Goal: Information Seeking & Learning: Learn about a topic

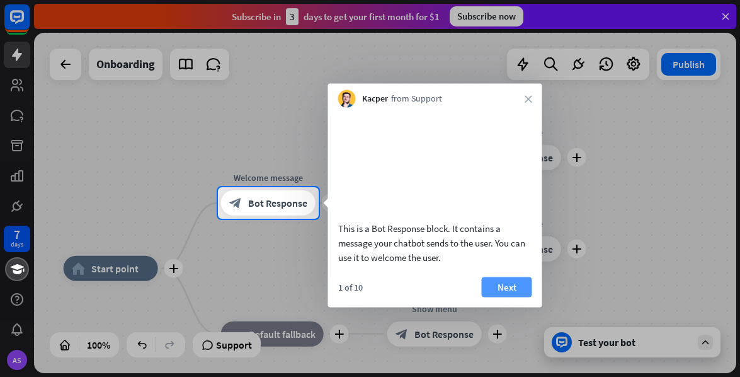
click at [515, 297] on button "Next" at bounding box center [507, 286] width 50 height 20
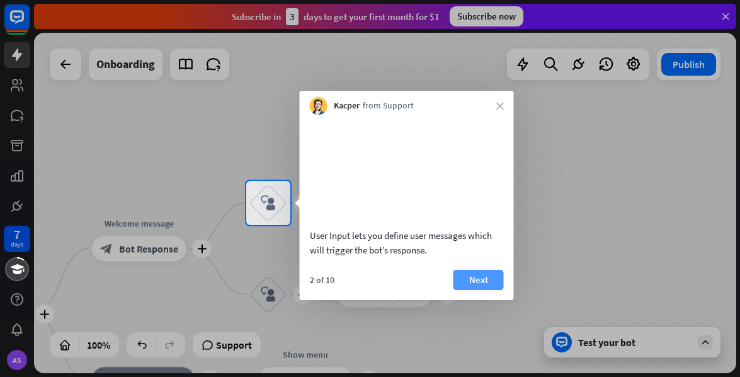
click at [473, 290] on button "Next" at bounding box center [478, 279] width 50 height 20
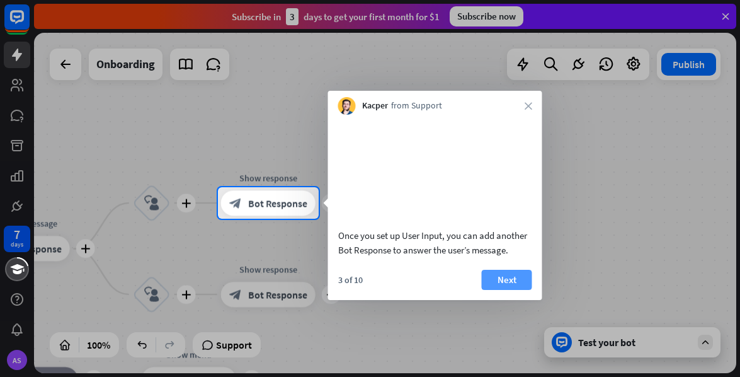
click at [492, 290] on button "Next" at bounding box center [507, 279] width 50 height 20
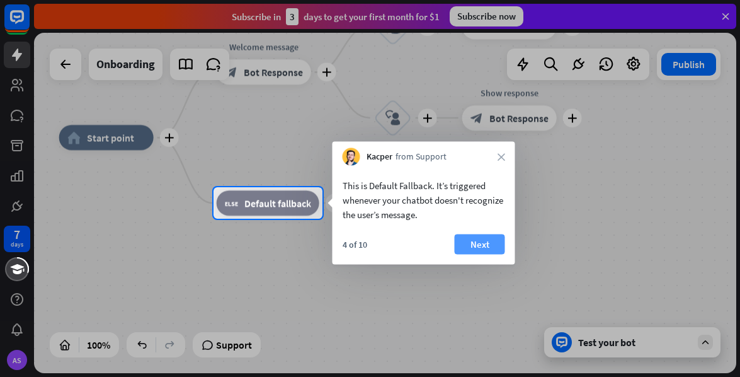
click at [472, 245] on button "Next" at bounding box center [480, 244] width 50 height 20
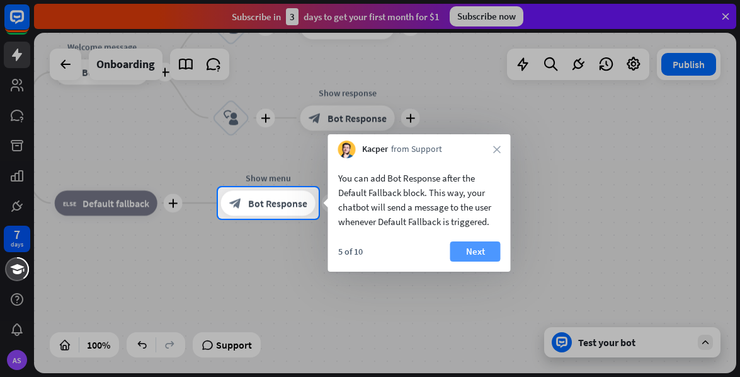
click at [479, 251] on button "Next" at bounding box center [475, 251] width 50 height 20
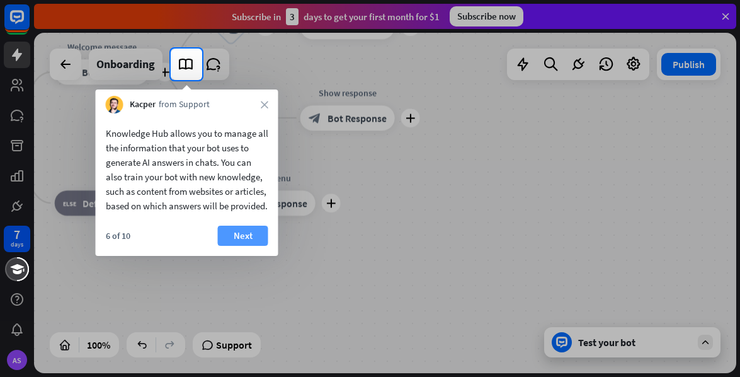
click at [239, 246] on button "Next" at bounding box center [243, 235] width 50 height 20
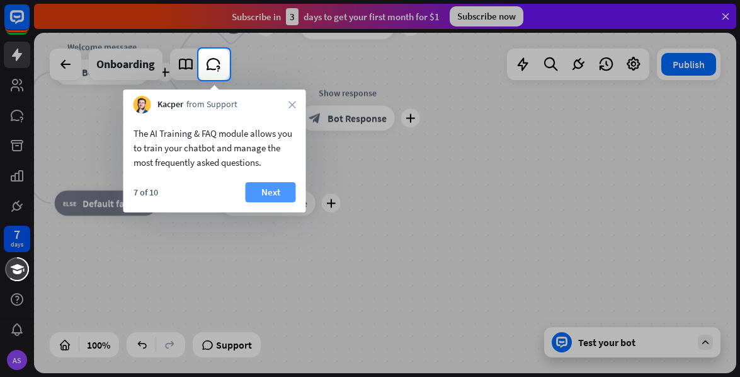
click at [268, 196] on button "Next" at bounding box center [271, 192] width 50 height 20
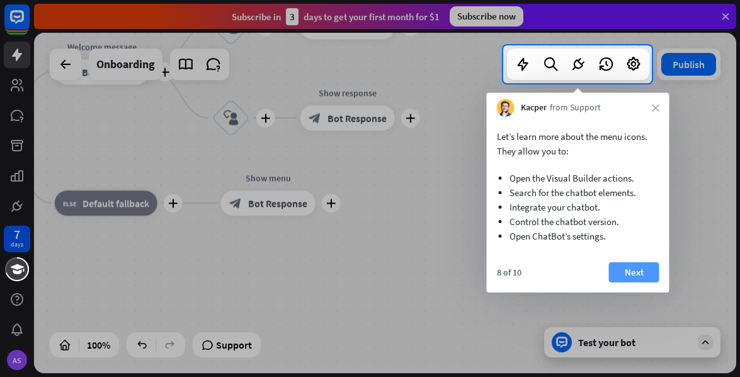
click at [631, 275] on button "Next" at bounding box center [634, 272] width 50 height 20
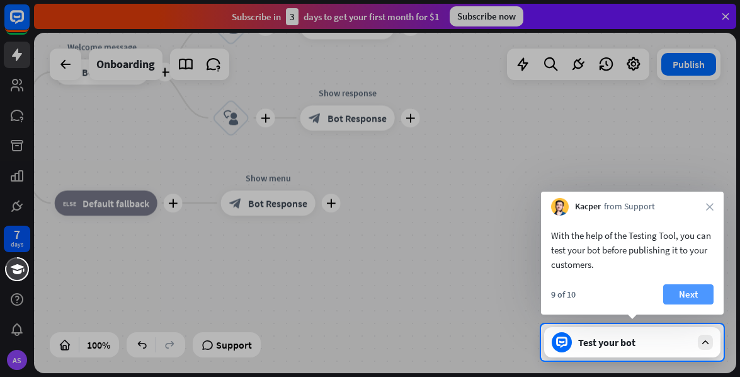
click at [693, 293] on button "Next" at bounding box center [688, 294] width 50 height 20
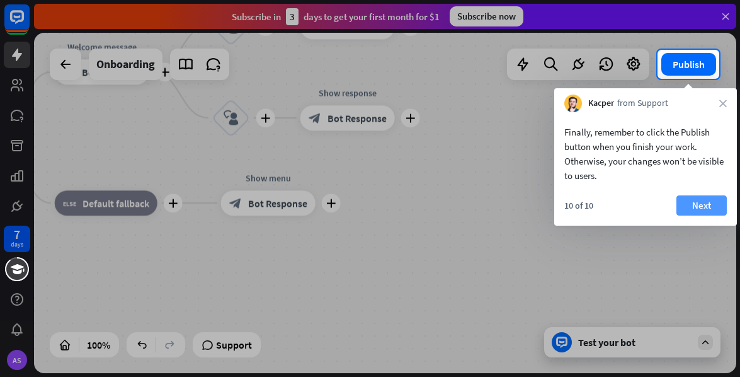
click at [694, 208] on button "Next" at bounding box center [701, 205] width 50 height 20
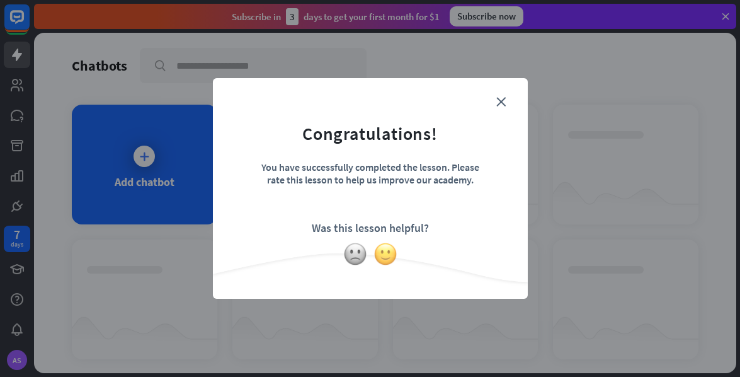
click at [385, 250] on img at bounding box center [385, 254] width 24 height 24
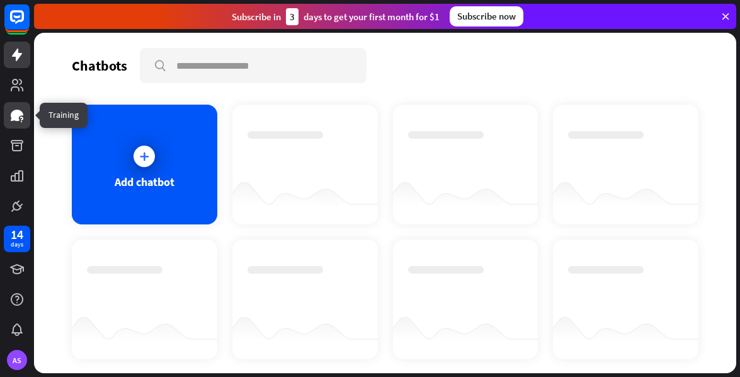
click at [20, 117] on icon at bounding box center [21, 118] width 3 height 4
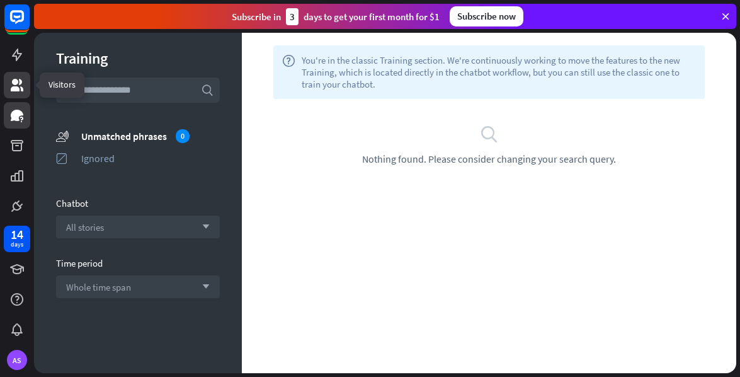
click at [20, 77] on icon at bounding box center [16, 84] width 15 height 15
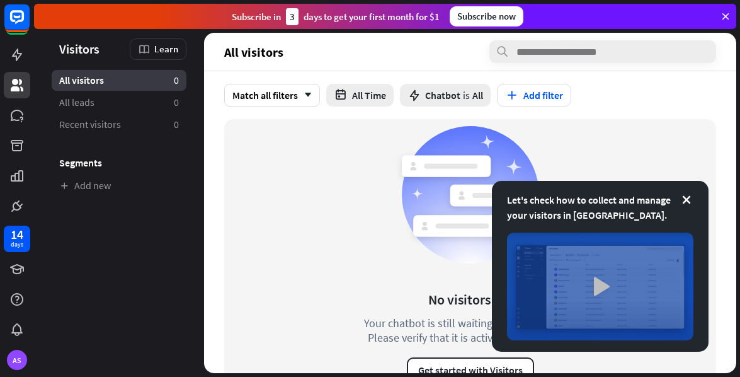
click at [645, 263] on img at bounding box center [600, 286] width 186 height 108
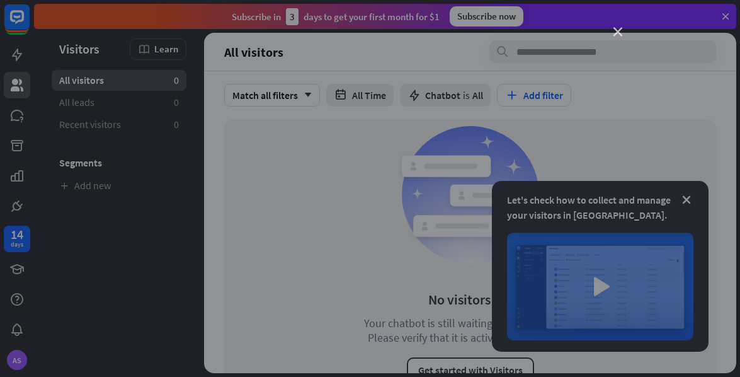
click at [621, 32] on icon "close" at bounding box center [617, 32] width 9 height 9
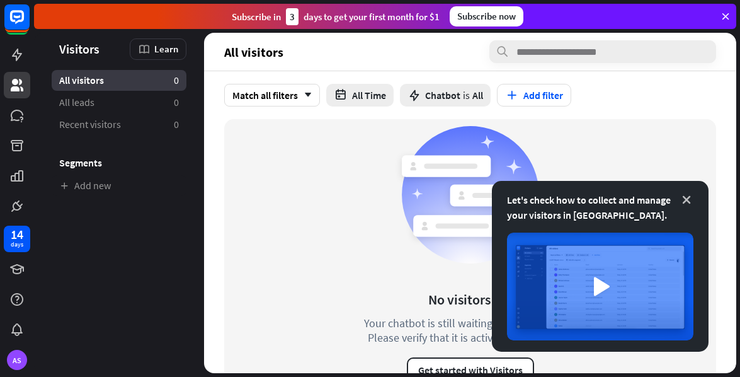
click at [686, 198] on icon at bounding box center [686, 199] width 13 height 13
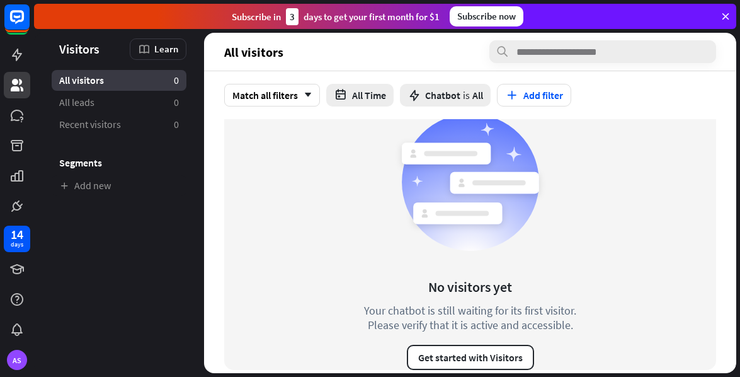
scroll to position [22, 0]
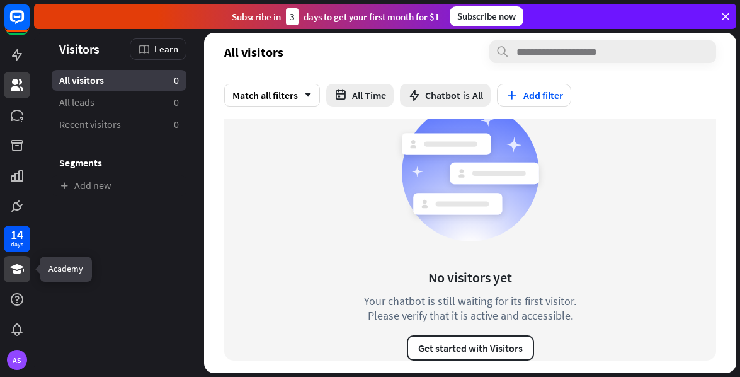
click at [22, 268] on icon at bounding box center [16, 268] width 15 height 15
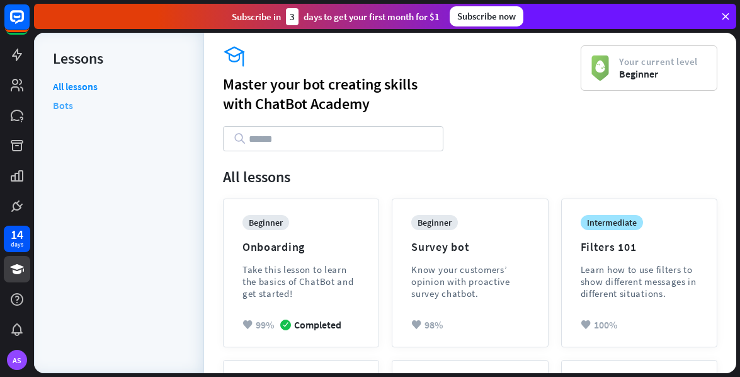
click at [66, 106] on link "Bots" at bounding box center [63, 105] width 20 height 19
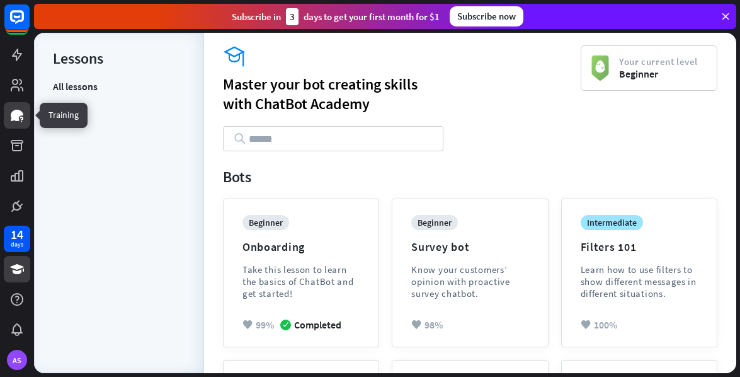
click at [14, 122] on icon at bounding box center [16, 115] width 15 height 15
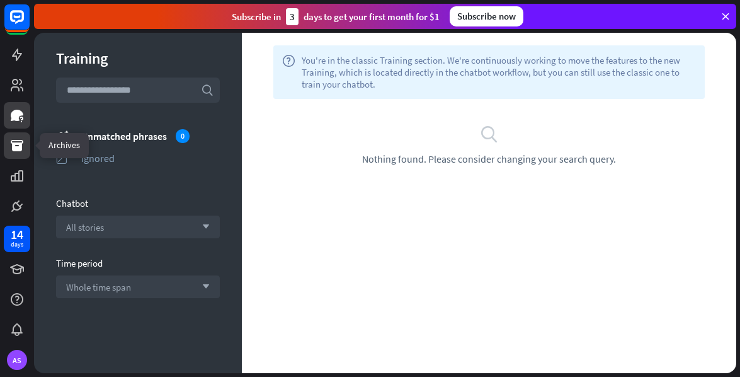
click at [21, 149] on icon at bounding box center [17, 145] width 13 height 11
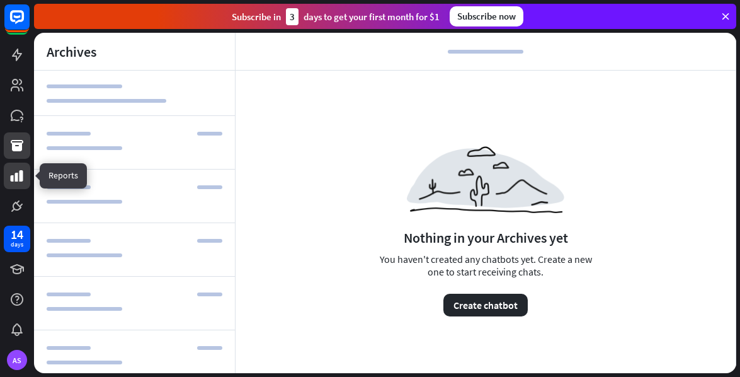
click at [20, 181] on icon at bounding box center [17, 175] width 13 height 11
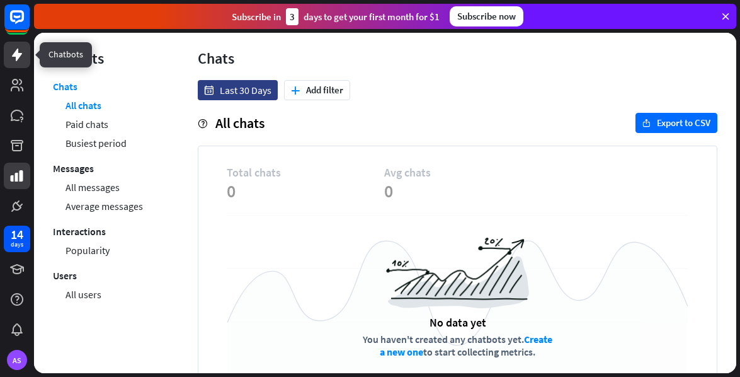
click at [17, 53] on icon at bounding box center [17, 54] width 10 height 13
